Goal: Task Accomplishment & Management: Complete application form

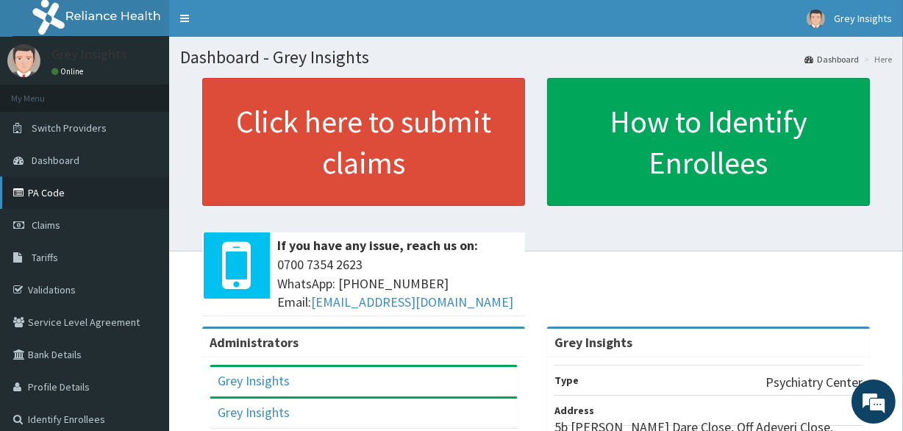
click at [90, 189] on link "PA Code" at bounding box center [84, 192] width 169 height 32
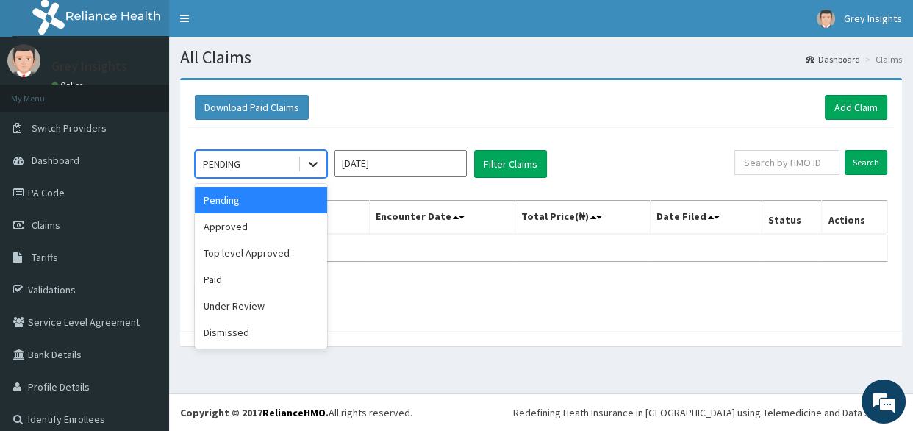
click at [313, 168] on icon at bounding box center [313, 164] width 15 height 15
click at [266, 223] on div "Approved" at bounding box center [261, 226] width 132 height 26
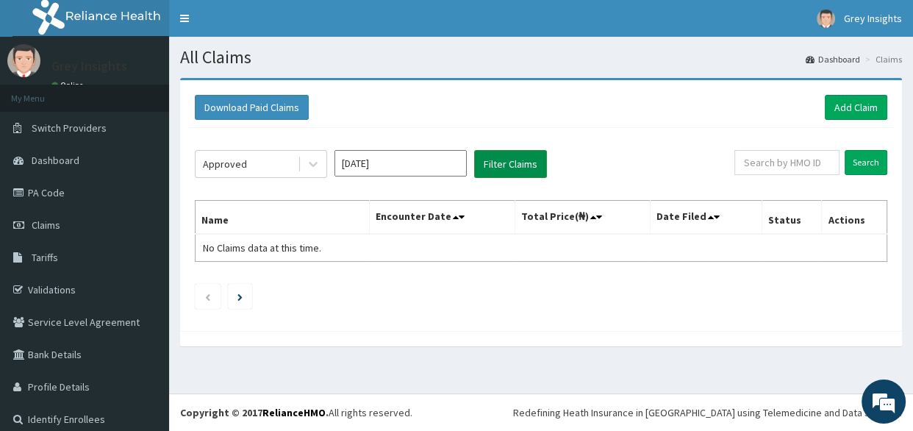
click at [510, 170] on button "Filter Claims" at bounding box center [510, 164] width 73 height 28
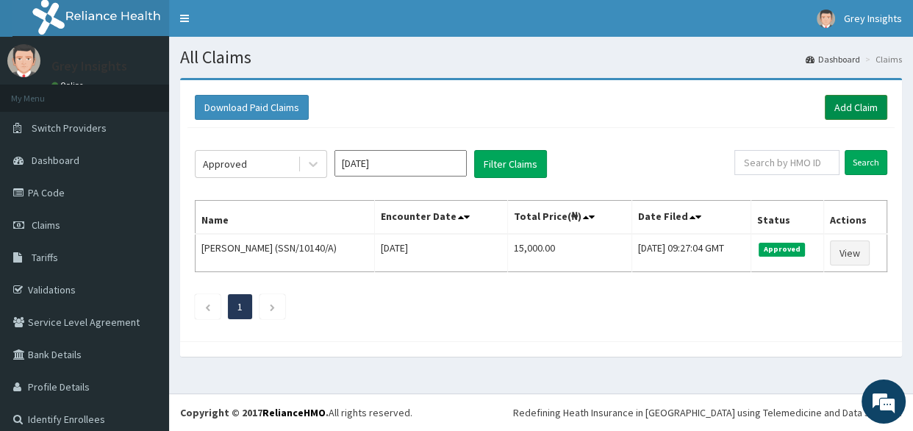
click at [825, 110] on link "Add Claim" at bounding box center [856, 107] width 62 height 25
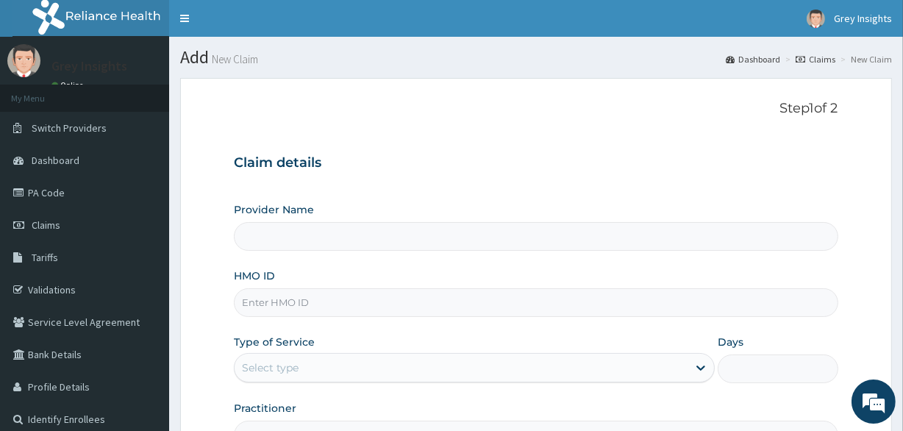
click at [294, 300] on input "HMO ID" at bounding box center [535, 302] width 603 height 29
paste input "PA/B8D308"
type input "PA/B8D308"
type input "Grey Insights"
type input "P"
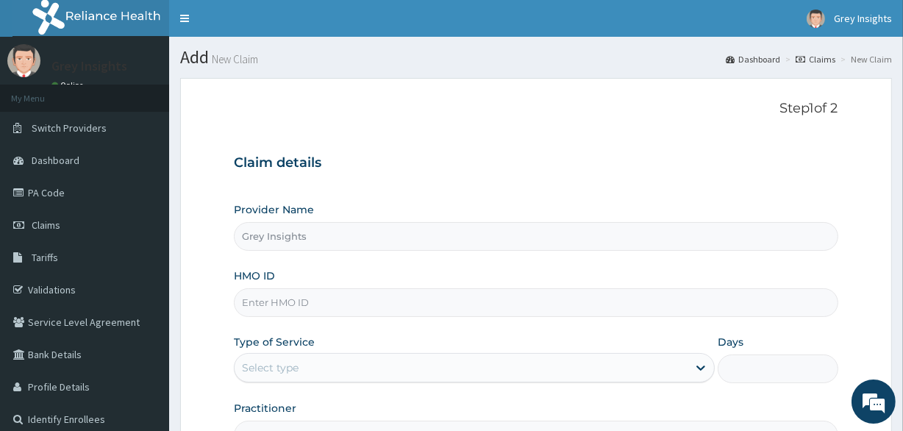
type input "k"
type input "KNL/10196/A"
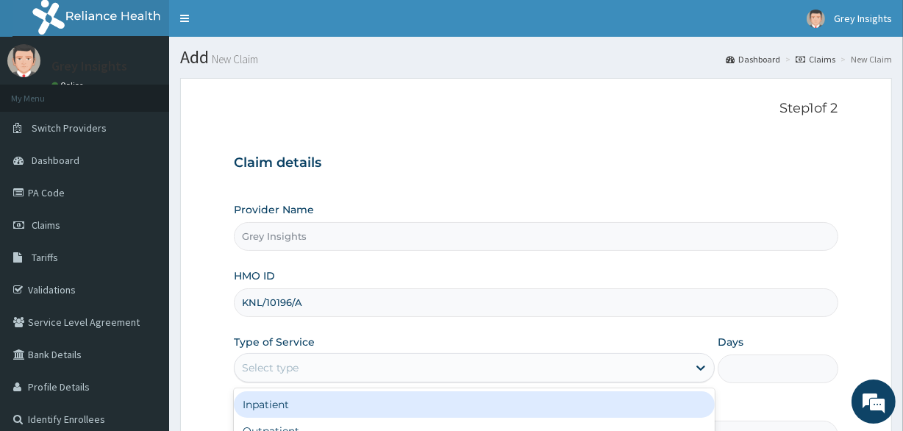
click at [295, 363] on div "Select type" at bounding box center [270, 367] width 57 height 15
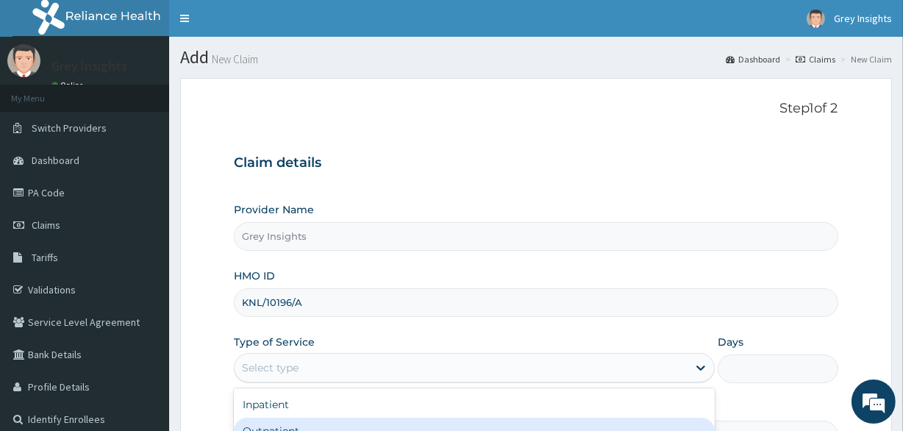
click at [281, 425] on div "Outpatient" at bounding box center [474, 430] width 481 height 26
type input "1"
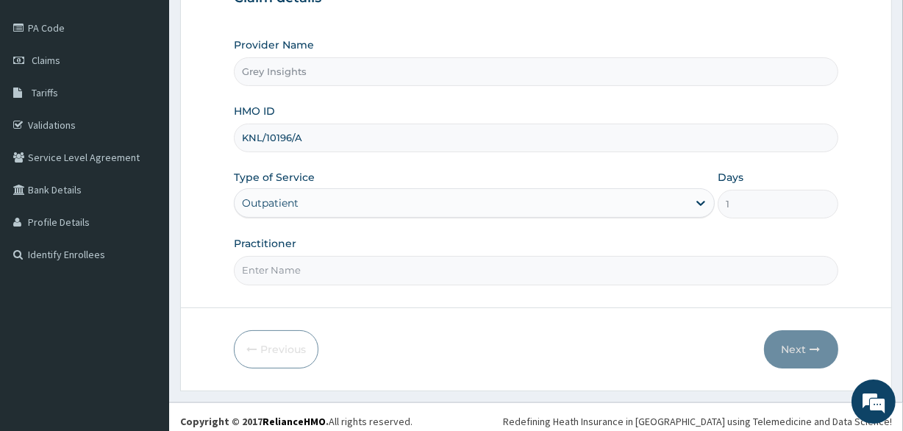
scroll to position [171, 0]
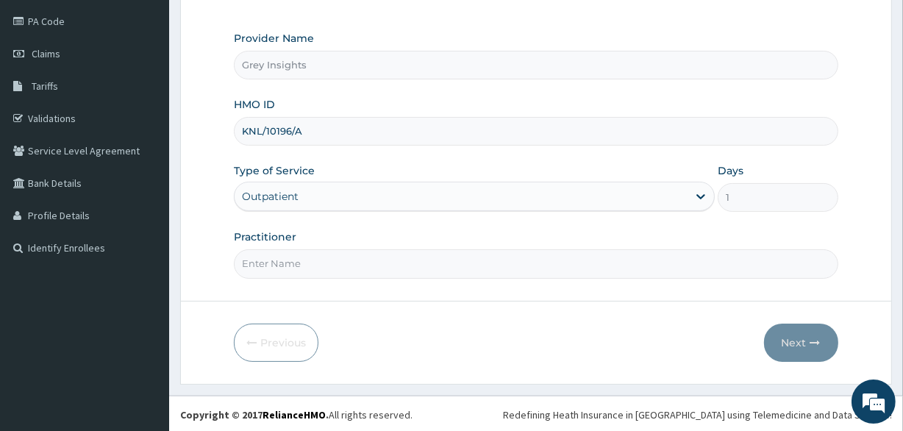
click at [610, 261] on input "Practitioner" at bounding box center [535, 263] width 603 height 29
type input "Dr. Saheed Raji"
click at [805, 343] on button "Next" at bounding box center [801, 342] width 74 height 38
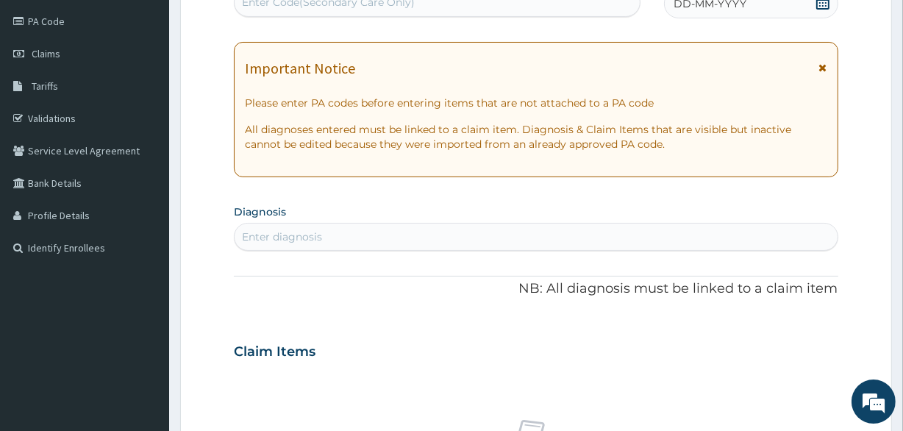
scroll to position [166, 0]
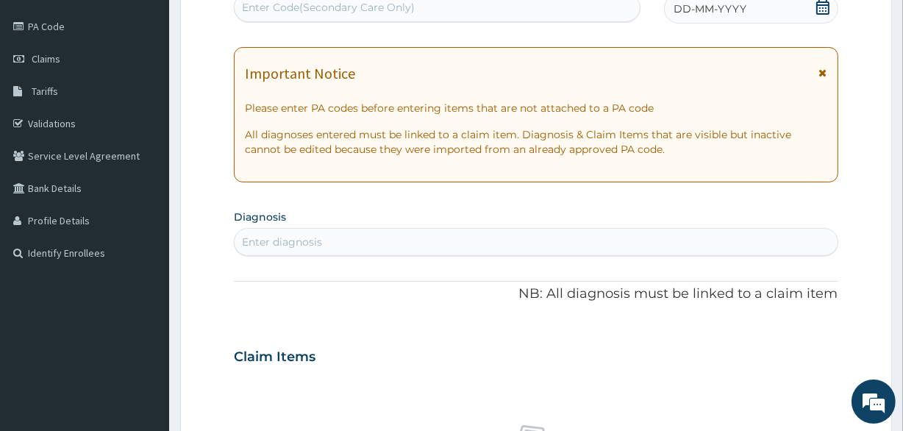
click at [442, 8] on div "Enter Code(Secondary Care Only)" at bounding box center [436, 8] width 404 height 24
paste input "PA/B8D308"
type input "PA/B8D308"
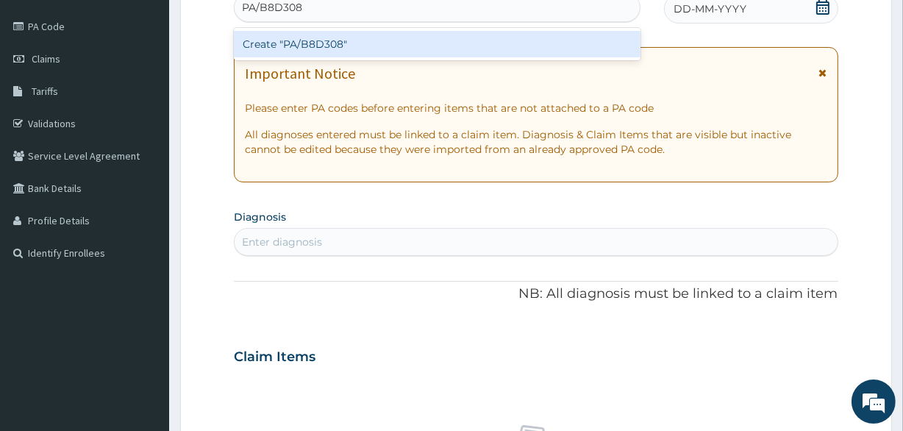
click at [338, 44] on div "Create "PA/B8D308"" at bounding box center [437, 44] width 406 height 26
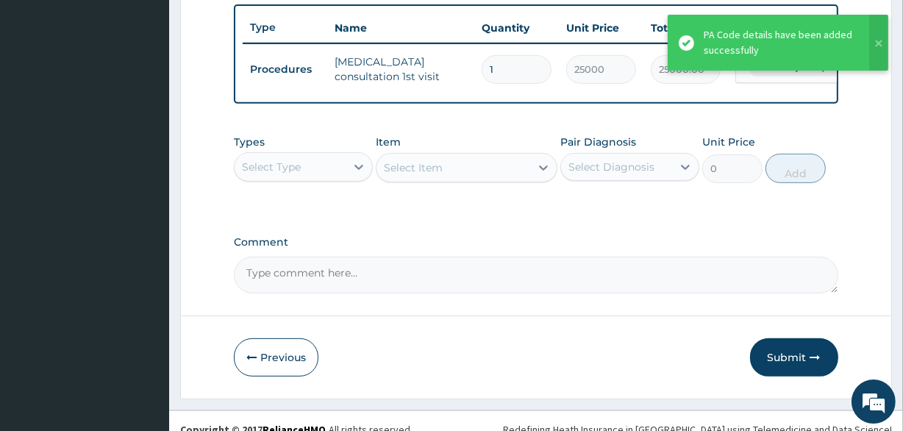
scroll to position [557, 0]
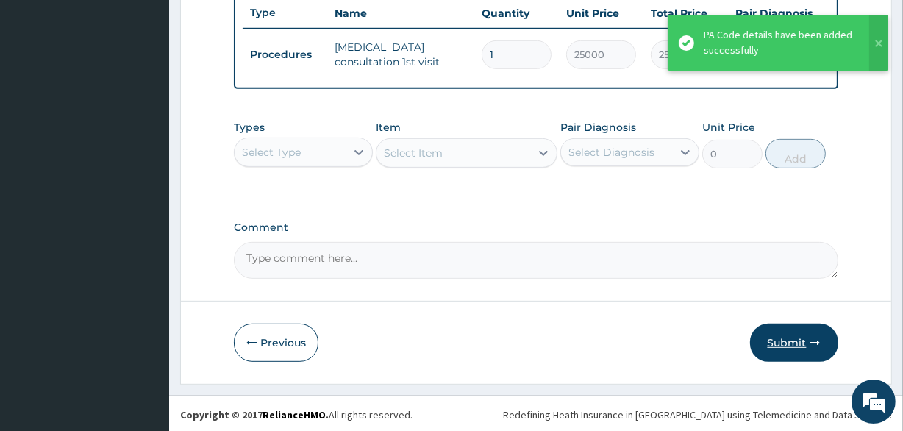
click at [794, 356] on button "Submit" at bounding box center [794, 342] width 88 height 38
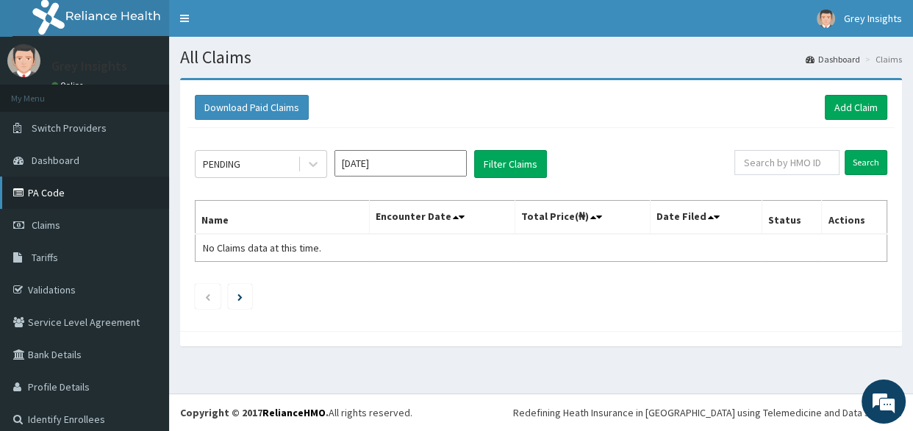
click at [58, 190] on link "PA Code" at bounding box center [84, 192] width 169 height 32
click at [825, 113] on link "Add Claim" at bounding box center [856, 107] width 62 height 25
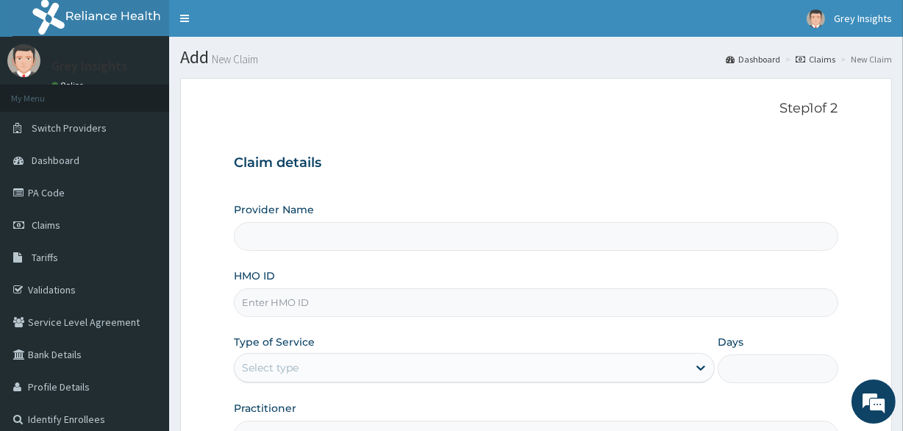
click at [276, 298] on input "HMO ID" at bounding box center [535, 302] width 603 height 29
type input "HIC/1"
type input "Grey Insights"
type input "HIC/10137/A"
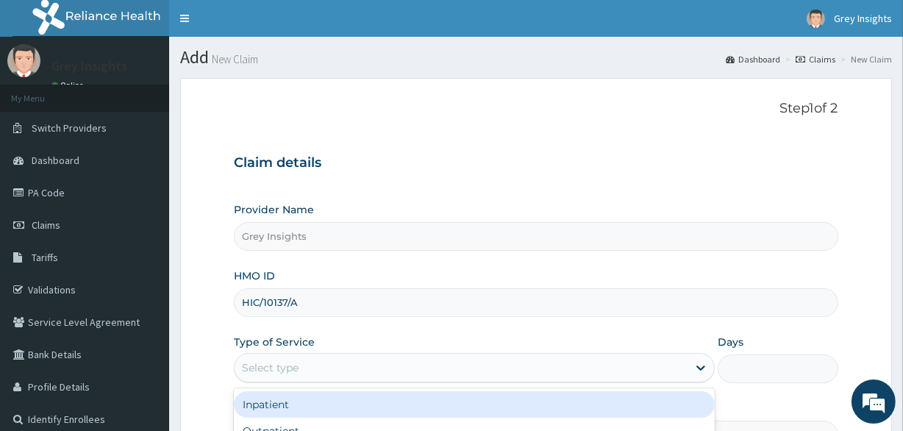
click at [319, 372] on div "Select type" at bounding box center [460, 368] width 453 height 24
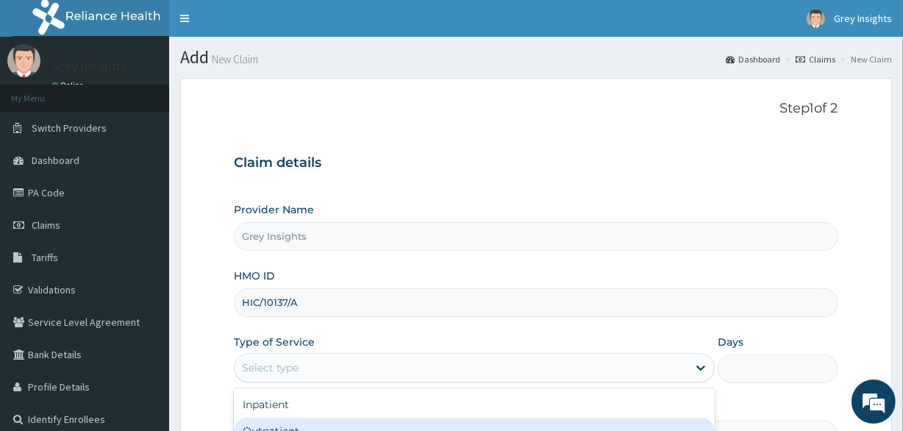
click at [298, 422] on div "Outpatient" at bounding box center [474, 430] width 481 height 26
type input "1"
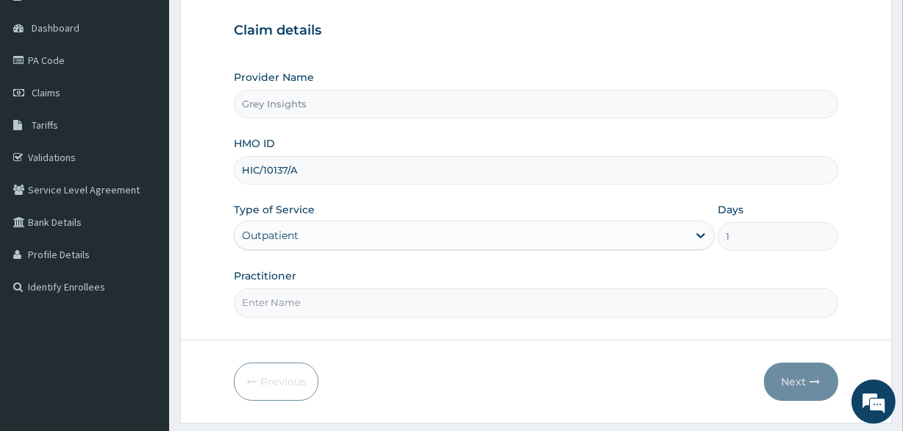
scroll to position [134, 0]
click at [545, 301] on input "Practitioner" at bounding box center [535, 301] width 603 height 29
type input "[PERSON_NAME]"
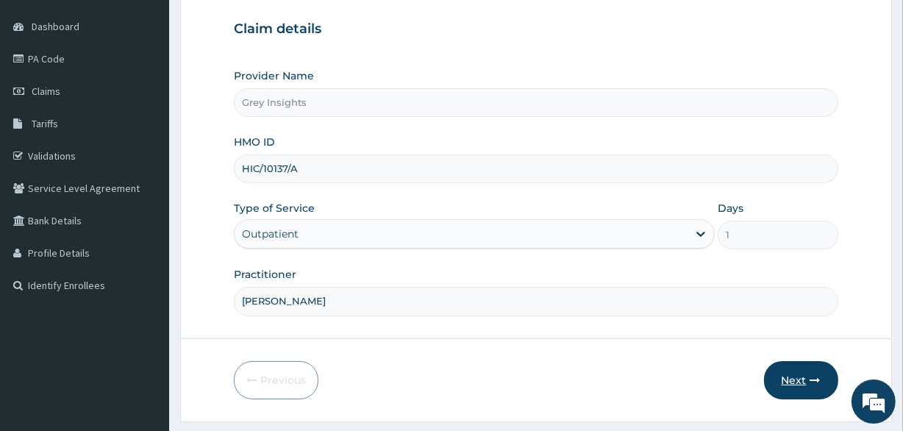
click at [810, 370] on button "Next" at bounding box center [801, 380] width 74 height 38
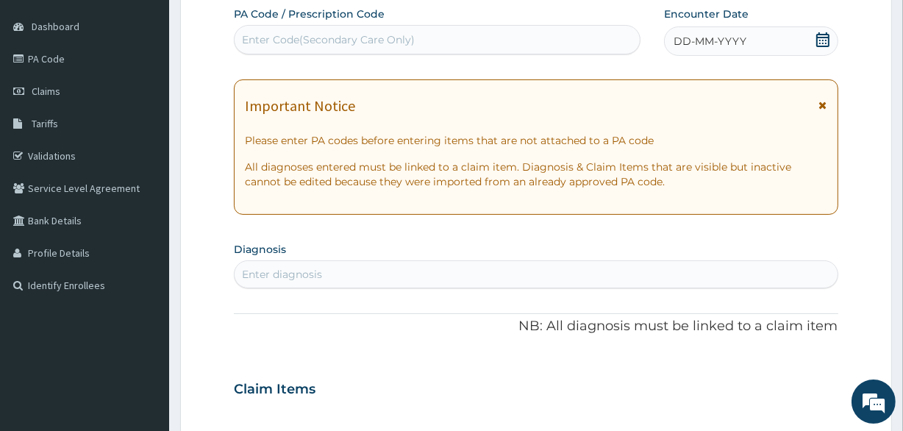
click at [401, 37] on div "Enter Code(Secondary Care Only)" at bounding box center [328, 39] width 173 height 15
paste input "PA/3E6884"
type input "PA/3E6884"
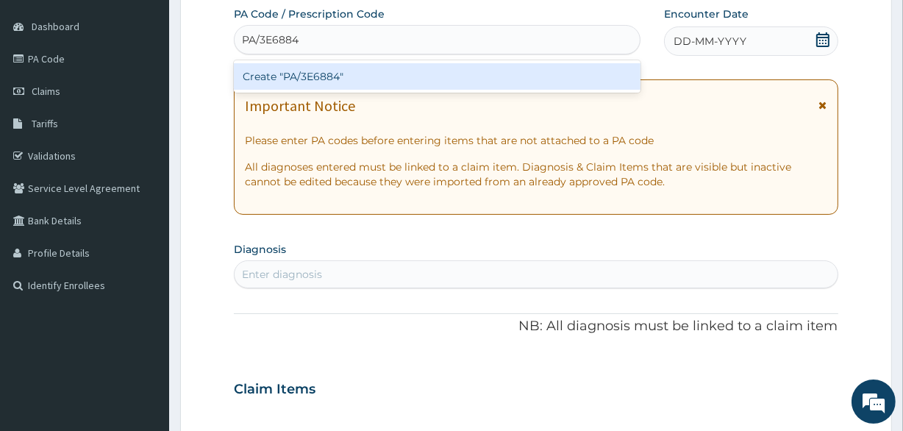
click at [301, 82] on div "Create "PA/3E6884"" at bounding box center [437, 76] width 406 height 26
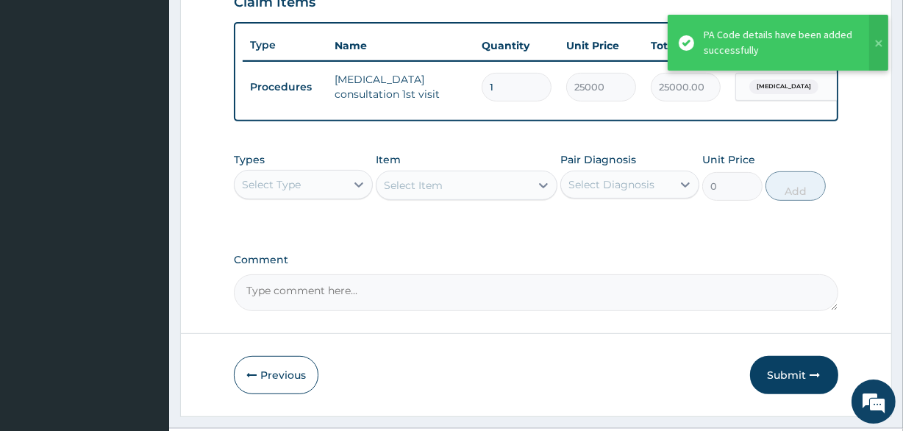
scroll to position [567, 0]
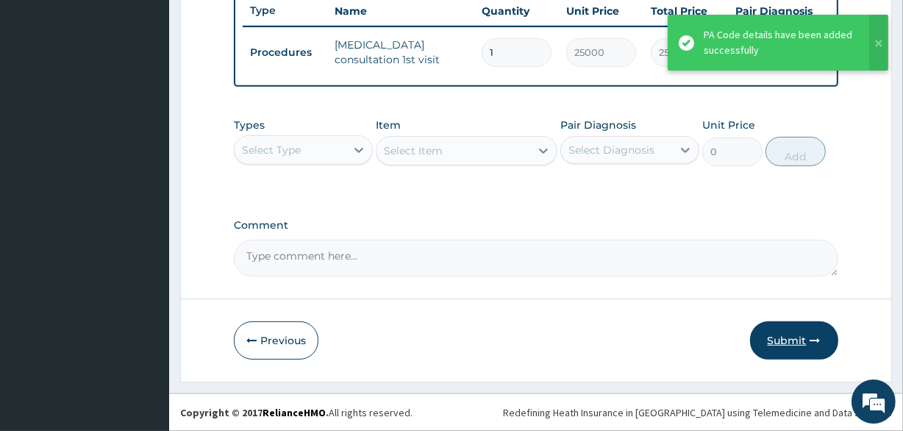
click at [793, 338] on button "Submit" at bounding box center [794, 340] width 88 height 38
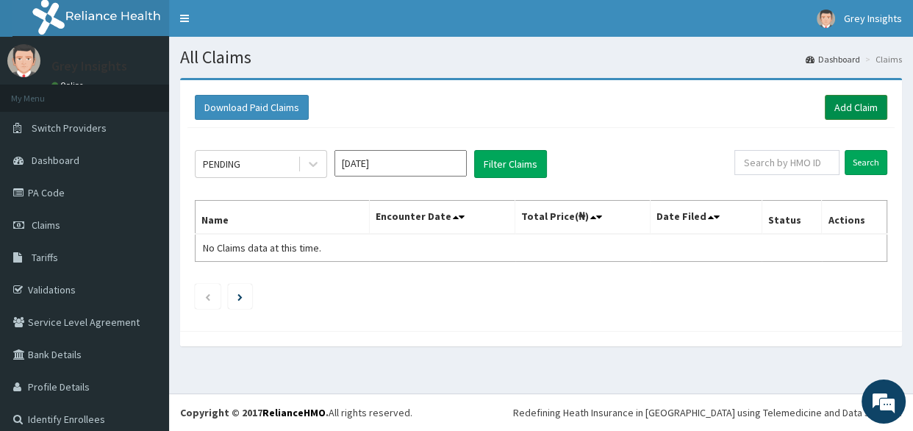
click at [839, 109] on link "Add Claim" at bounding box center [856, 107] width 62 height 25
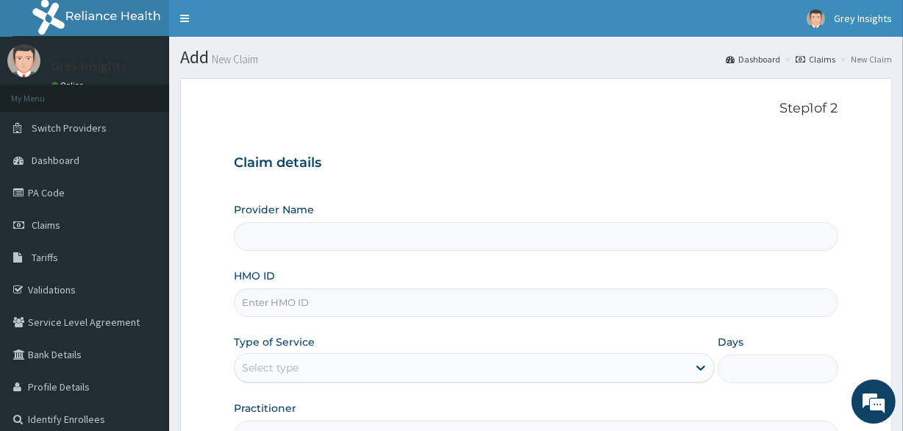
click at [273, 302] on input "HMO ID" at bounding box center [535, 302] width 603 height 29
type input "HIC"
type input "Grey Insights"
type input "HIC/10137/A"
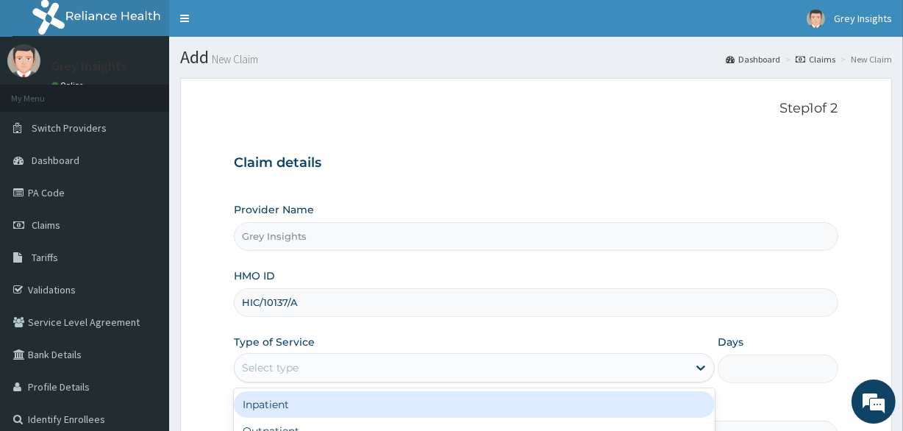
click at [279, 365] on div "Select type" at bounding box center [270, 367] width 57 height 15
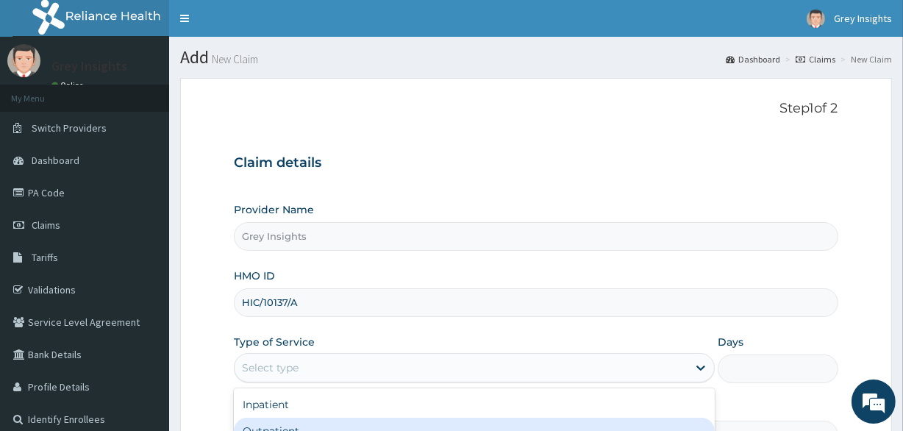
click at [287, 424] on div "Outpatient" at bounding box center [474, 430] width 481 height 26
type input "1"
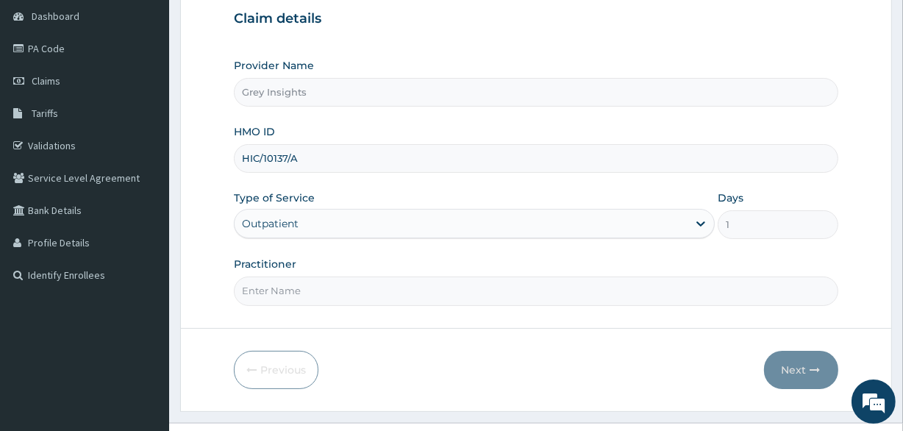
scroll to position [171, 0]
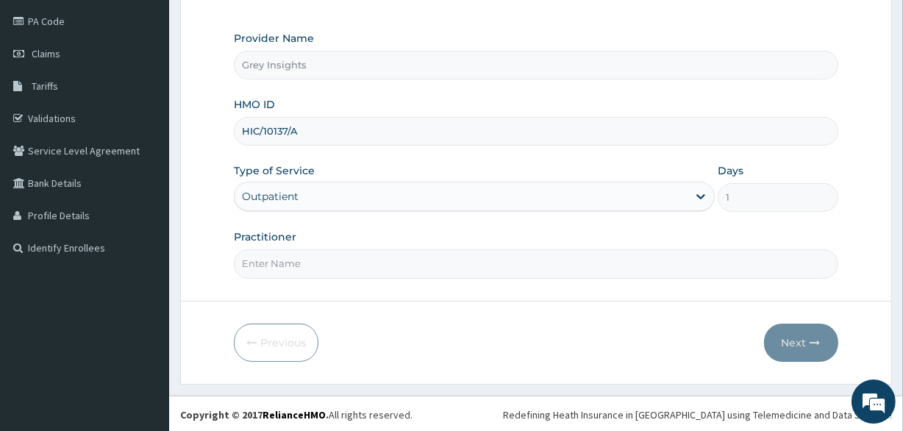
click at [525, 260] on input "Practitioner" at bounding box center [535, 263] width 603 height 29
click at [288, 265] on input "Practitioner" at bounding box center [535, 263] width 603 height 29
type input "Dr. Saheed Raji"
click at [787, 345] on button "Next" at bounding box center [801, 342] width 74 height 38
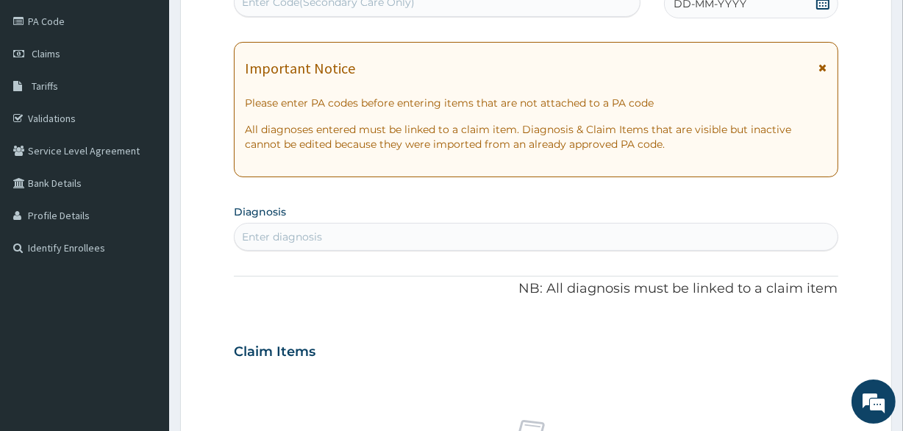
scroll to position [166, 0]
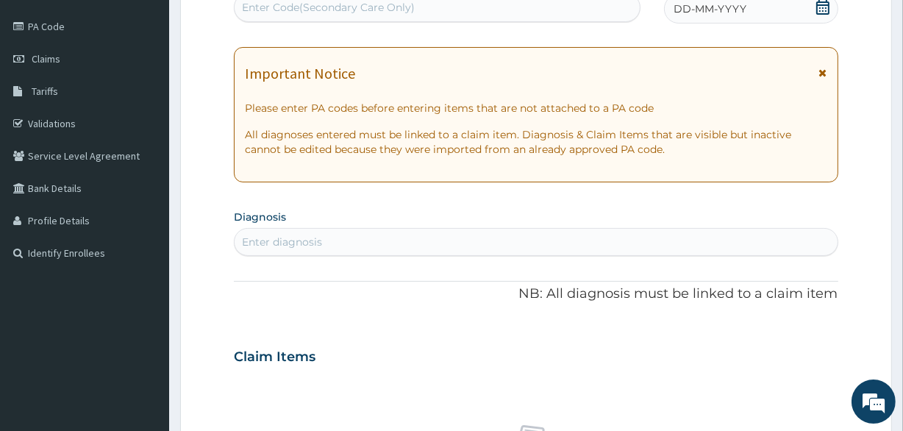
click at [378, 8] on div "Enter Code(Secondary Care Only)" at bounding box center [328, 7] width 173 height 15
paste input "PA/3E6884"
type input "PA/3E6884"
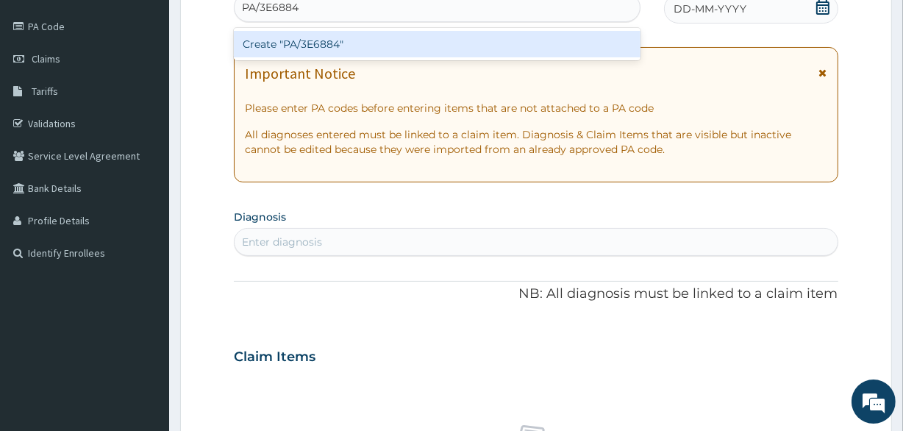
click at [313, 39] on div "Create "PA/3E6884"" at bounding box center [437, 44] width 406 height 26
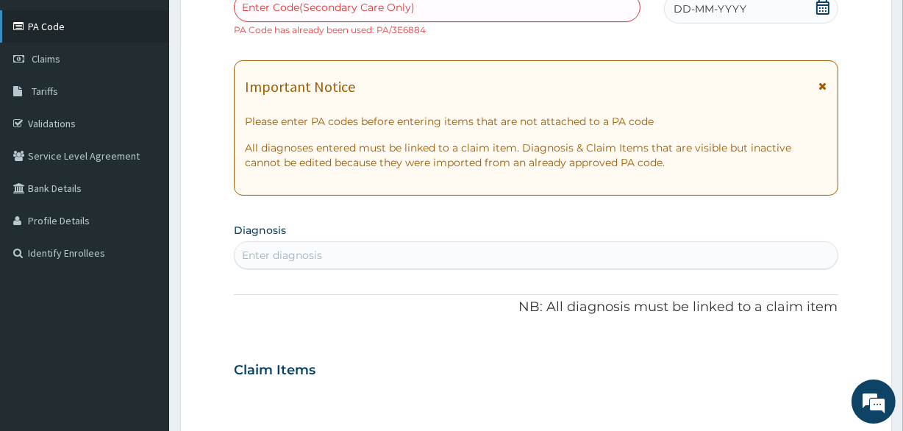
click at [51, 24] on link "PA Code" at bounding box center [84, 26] width 169 height 32
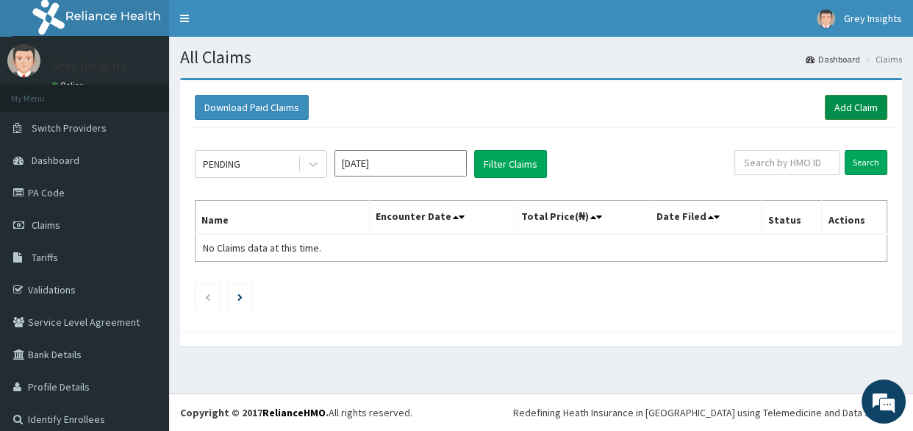
click at [841, 107] on link "Add Claim" at bounding box center [856, 107] width 62 height 25
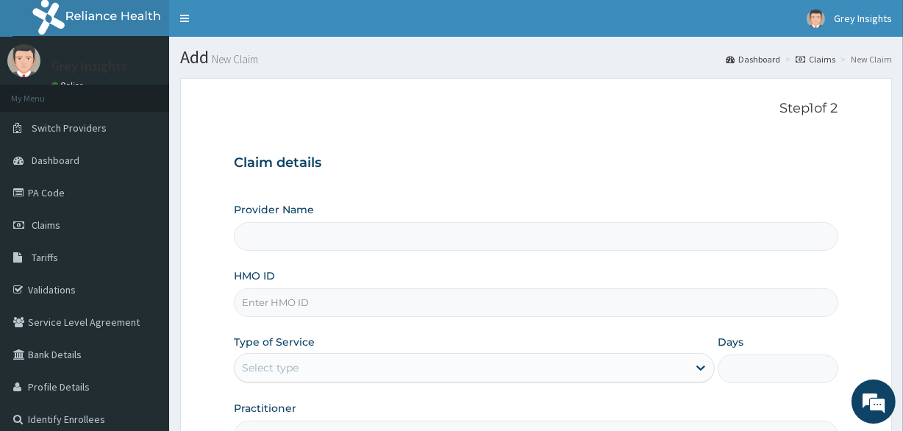
click at [308, 301] on input "HMO ID" at bounding box center [535, 302] width 603 height 29
type input "COT/"
type input "Grey Insights"
type input "COT/10007/B"
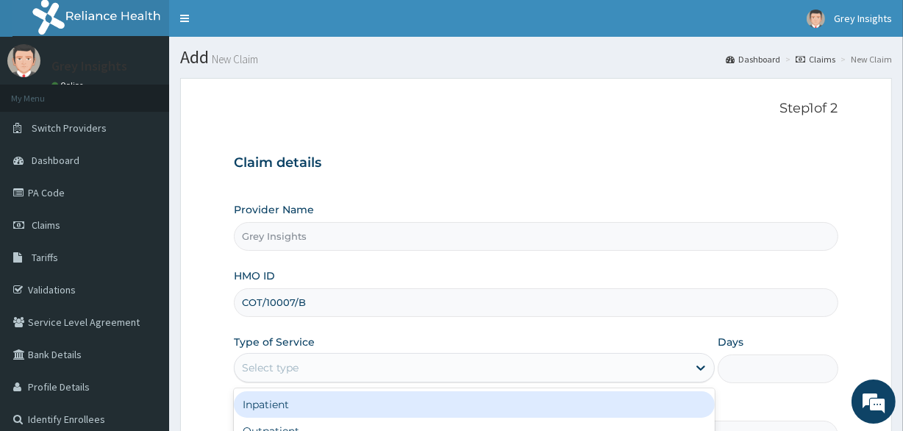
click at [287, 359] on div "Select type" at bounding box center [460, 368] width 453 height 24
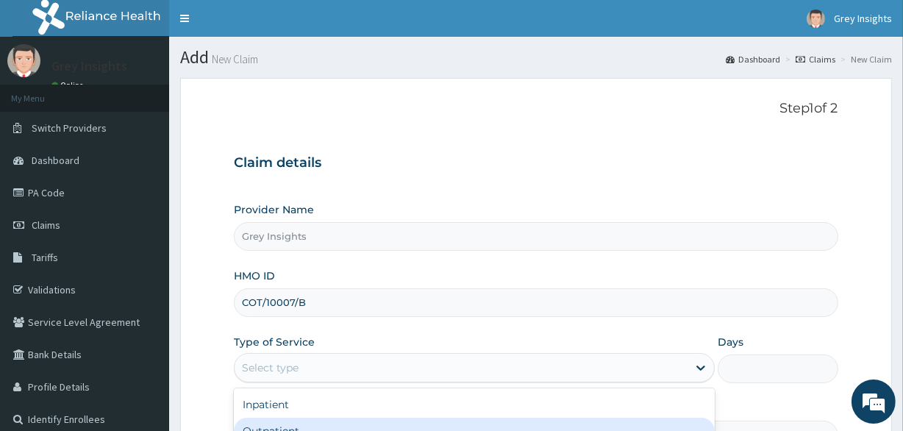
click at [284, 423] on div "Outpatient" at bounding box center [474, 430] width 481 height 26
type input "1"
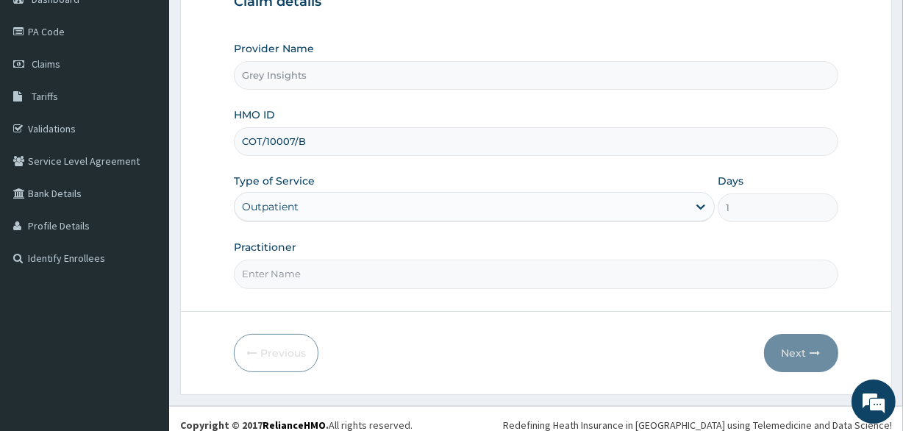
scroll to position [171, 0]
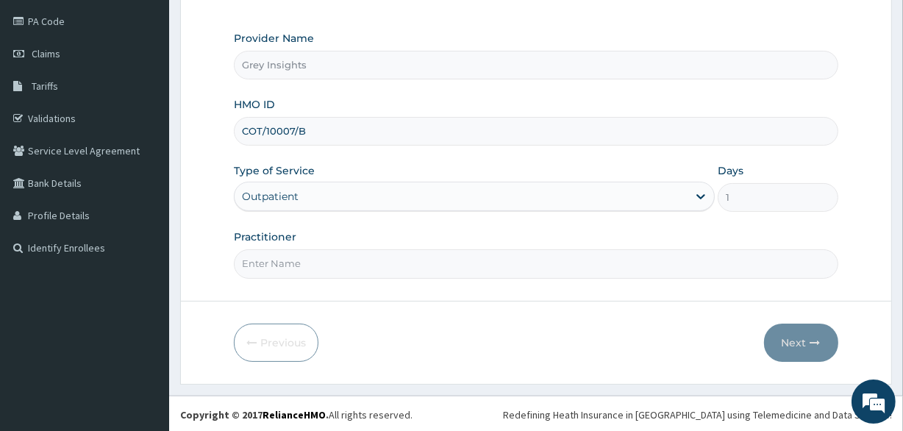
click at [472, 268] on input "Practitioner" at bounding box center [535, 263] width 603 height 29
type input "Dr. Saheed Raji"
click at [788, 340] on button "Next" at bounding box center [801, 342] width 74 height 38
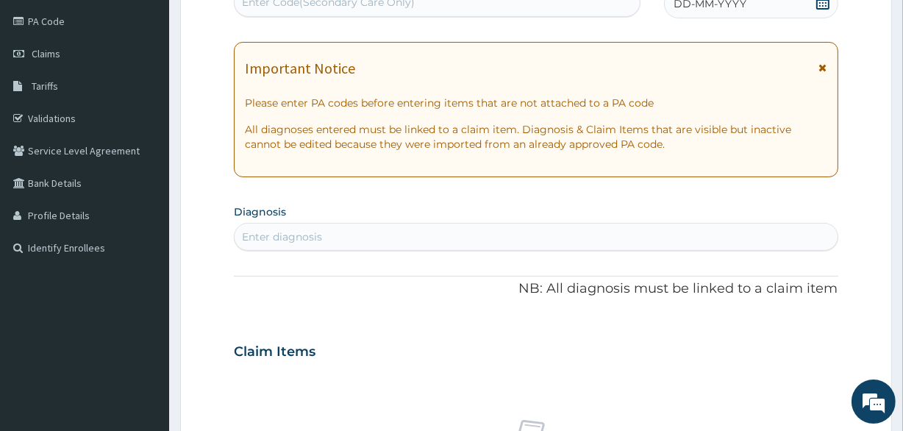
scroll to position [166, 0]
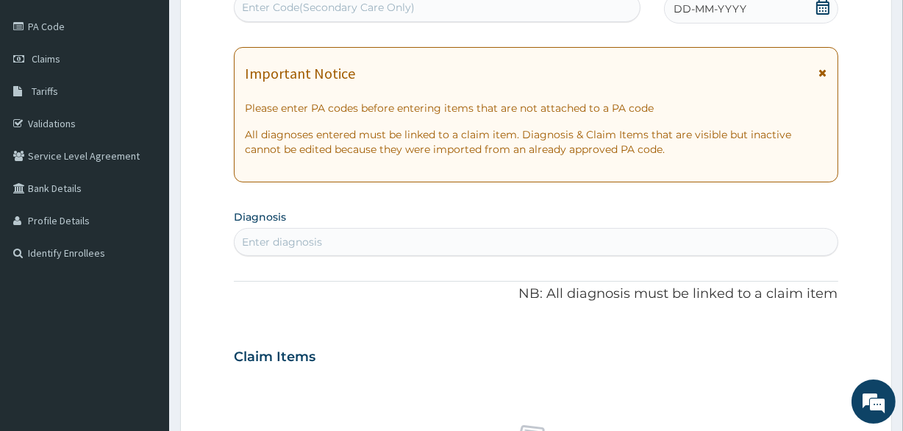
click at [323, 7] on div "Enter Code(Secondary Care Only)" at bounding box center [328, 7] width 173 height 15
paste input "PA/B977C0"
type input "PA/B977C0"
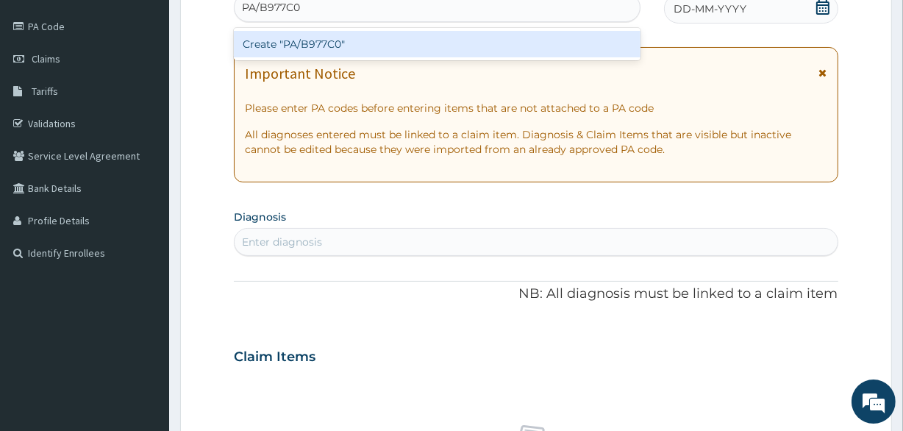
click at [292, 52] on div "Create "PA/B977C0"" at bounding box center [437, 44] width 406 height 26
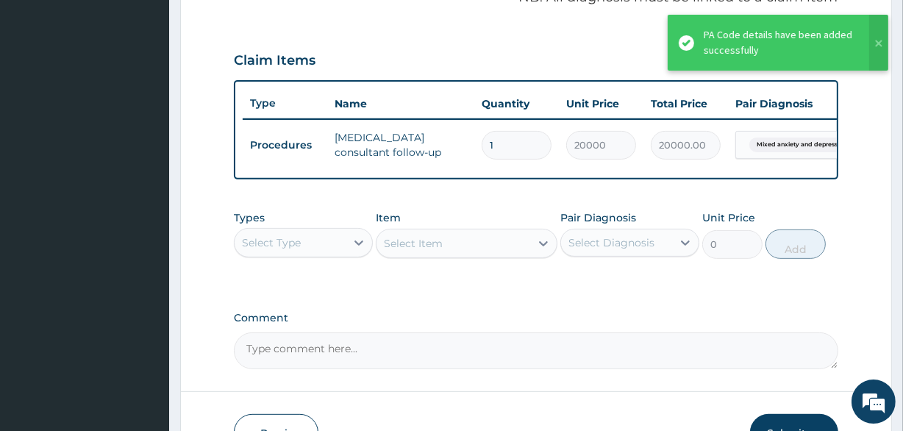
scroll to position [479, 0]
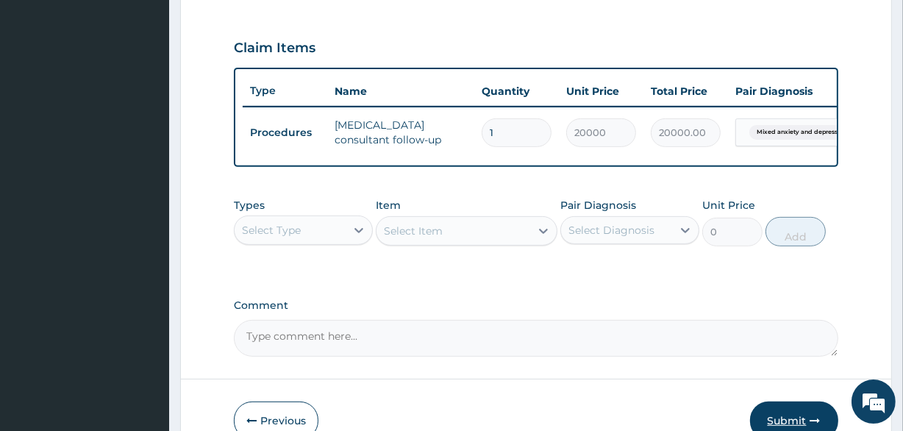
click at [780, 424] on button "Submit" at bounding box center [794, 420] width 88 height 38
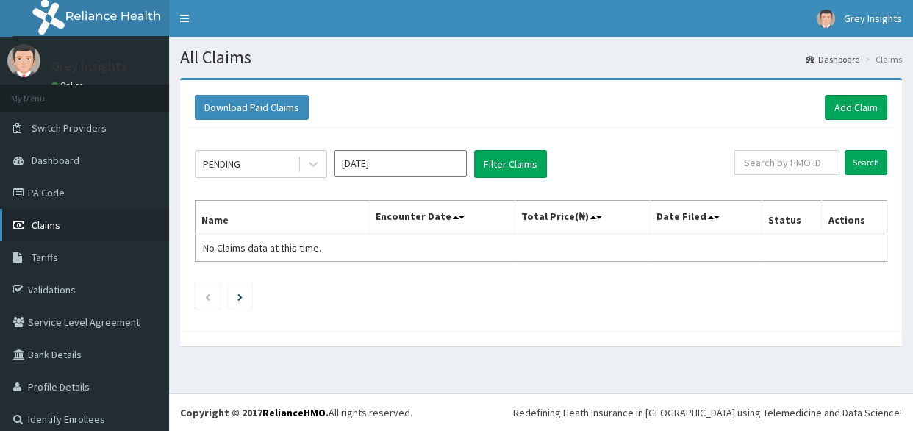
click at [46, 224] on span "Claims" at bounding box center [46, 224] width 29 height 13
click at [57, 195] on link "PA Code" at bounding box center [84, 192] width 169 height 32
click at [855, 108] on link "Add Claim" at bounding box center [856, 107] width 62 height 25
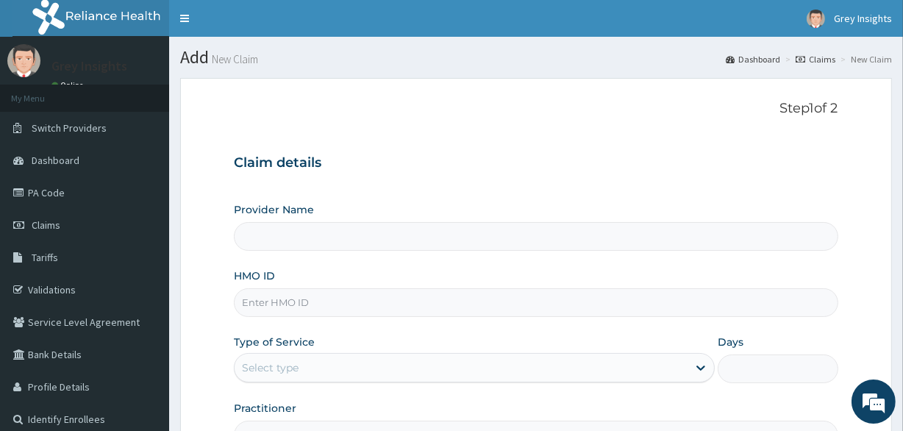
click at [279, 296] on input "HMO ID" at bounding box center [535, 302] width 603 height 29
type input "VMM"
type input "Grey Insights"
type input "VMM/10018/A"
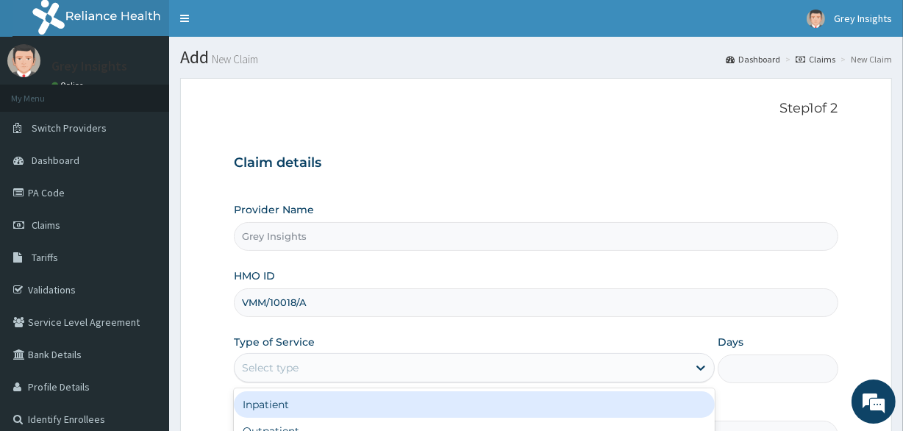
click at [281, 365] on div "Select type" at bounding box center [270, 367] width 57 height 15
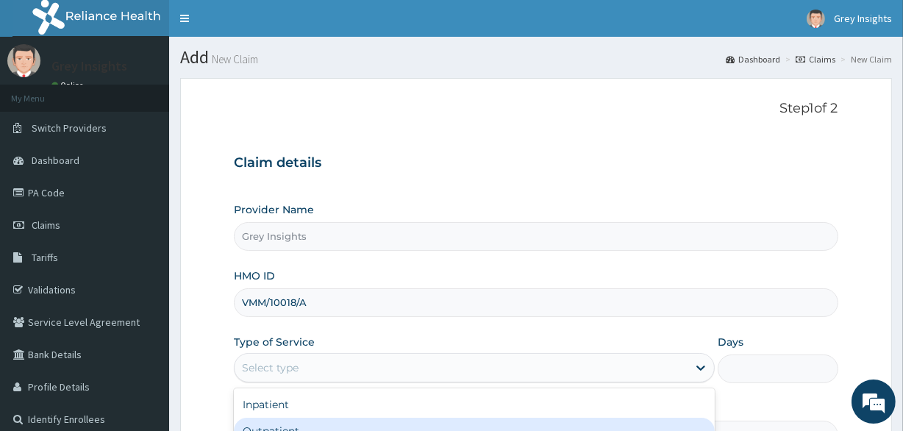
click at [288, 424] on div "Outpatient" at bounding box center [474, 430] width 481 height 26
type input "1"
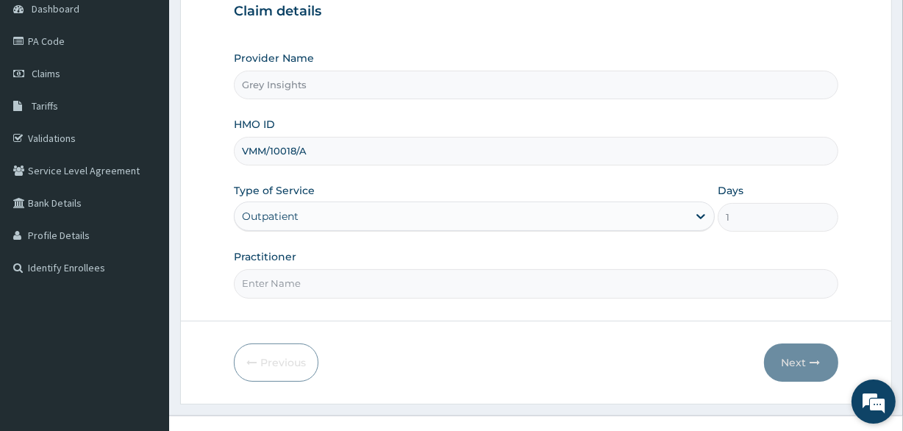
scroll to position [157, 0]
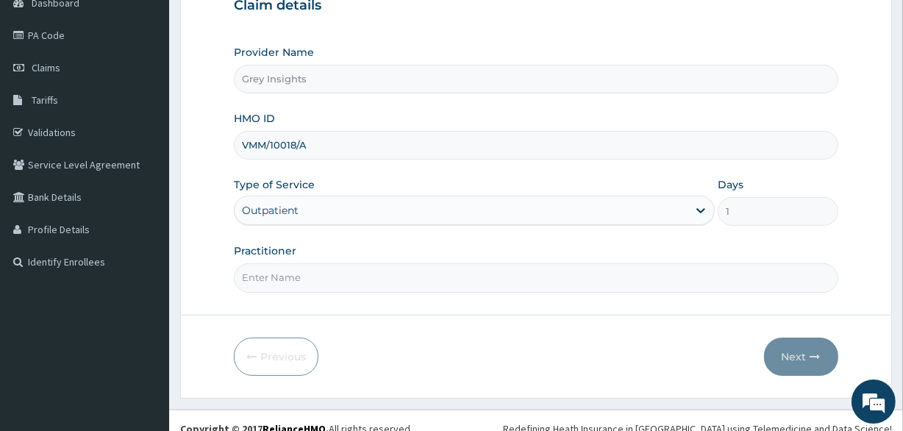
click at [575, 274] on input "Practitioner" at bounding box center [535, 277] width 603 height 29
type input "Dr. Saheed Raji"
click at [808, 352] on button "Next" at bounding box center [801, 356] width 74 height 38
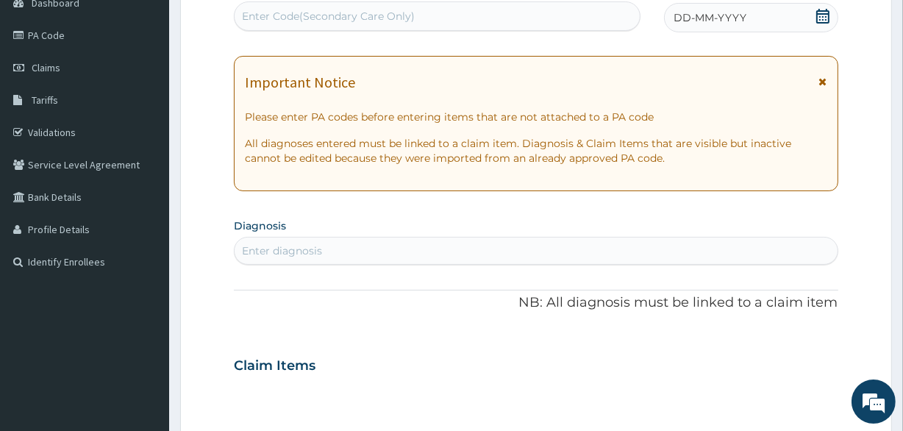
click at [309, 13] on div "Enter Code(Secondary Care Only)" at bounding box center [328, 16] width 173 height 15
paste input "PA/C69E51"
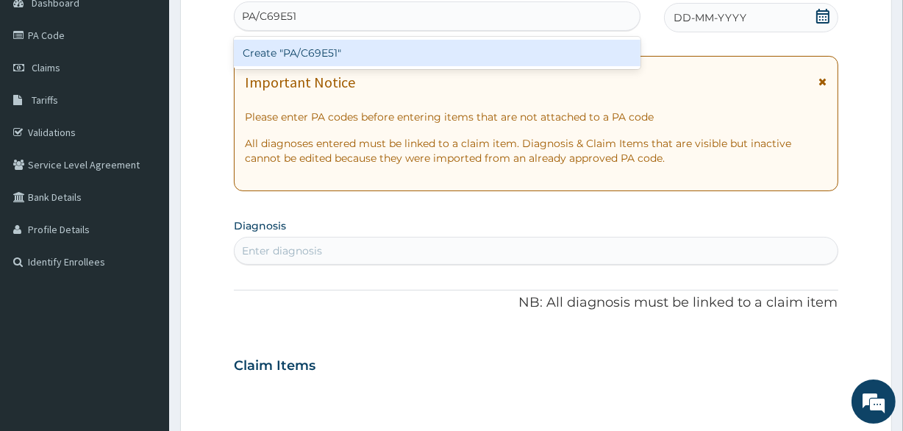
type input "PA/C69E51"
click at [284, 49] on div "Create "PA/C69E51"" at bounding box center [437, 53] width 406 height 26
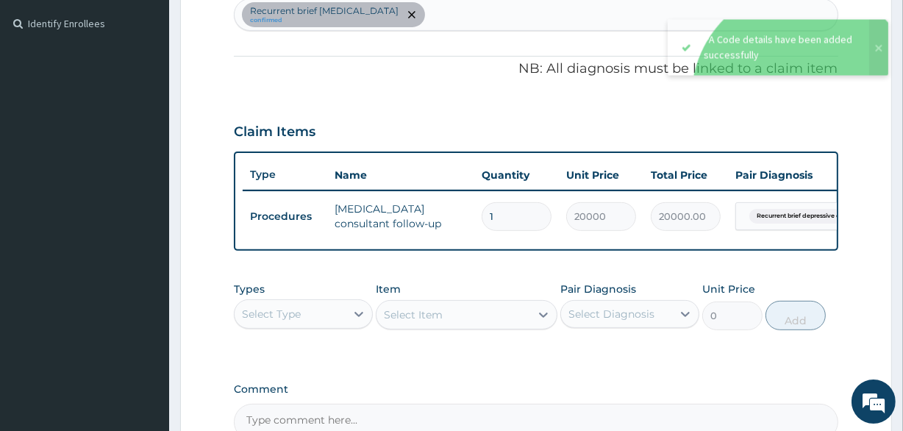
scroll to position [567, 0]
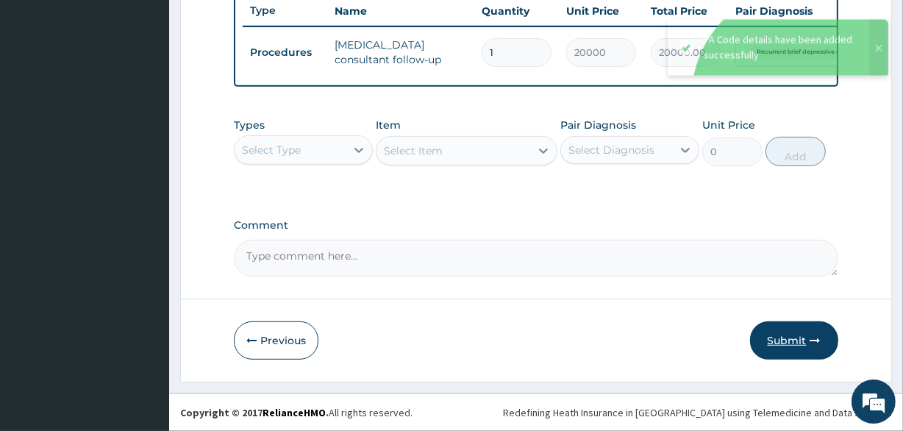
click at [802, 336] on button "Submit" at bounding box center [794, 340] width 88 height 38
